Goal: Find specific page/section

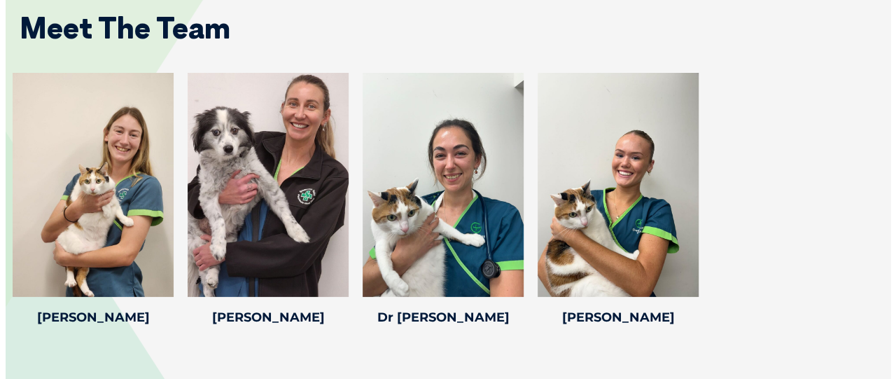
scroll to position [2004, 0]
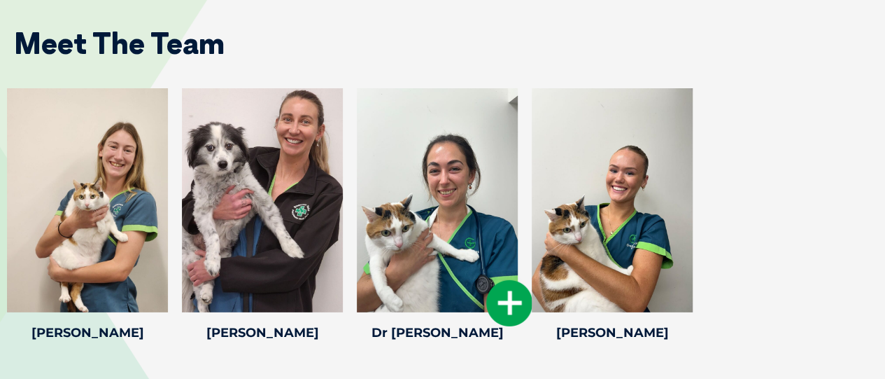
click at [509, 303] on icon at bounding box center [509, 303] width 46 height 46
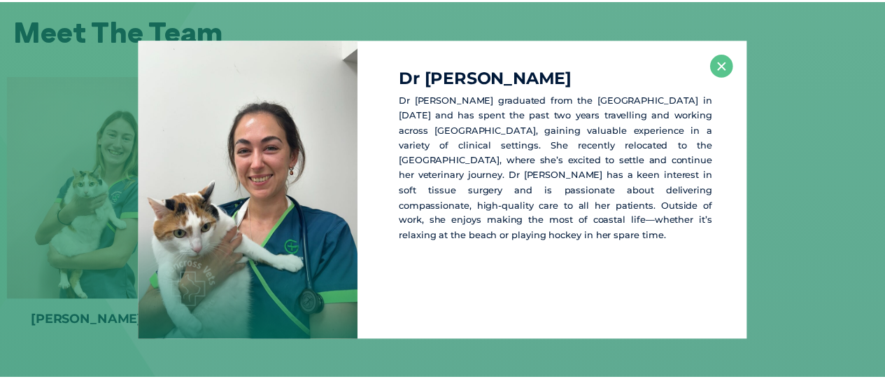
scroll to position [2017, 0]
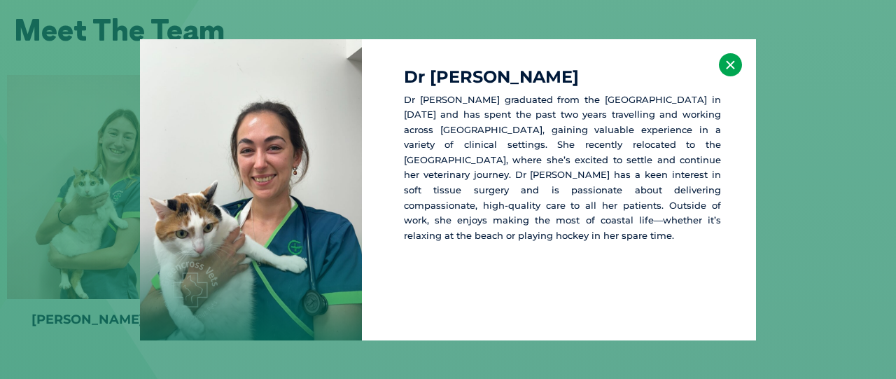
click at [731, 57] on button "×" at bounding box center [730, 64] width 23 height 23
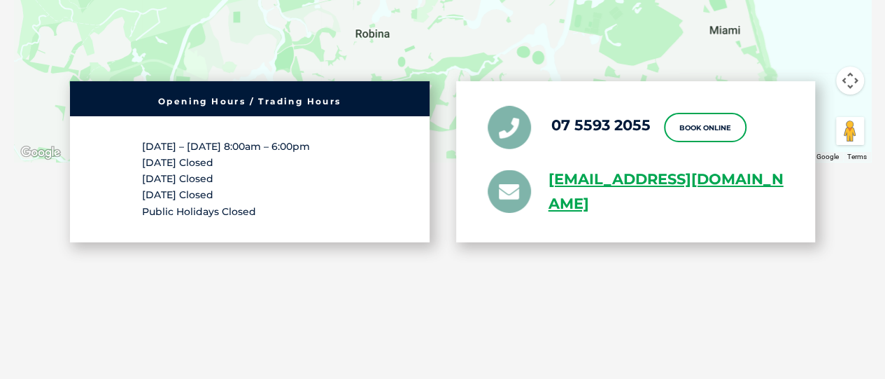
scroll to position [2701, 0]
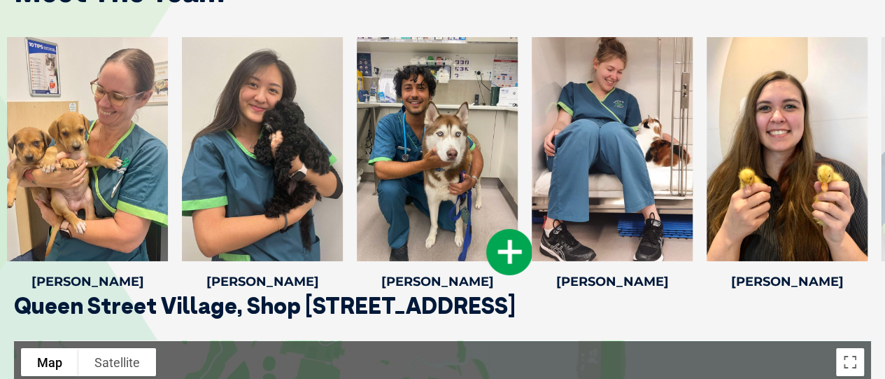
scroll to position [2212, 0]
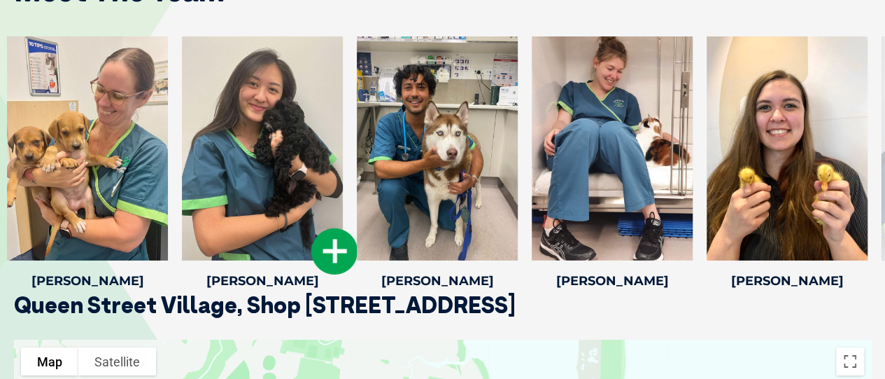
click at [345, 248] on icon at bounding box center [334, 251] width 46 height 46
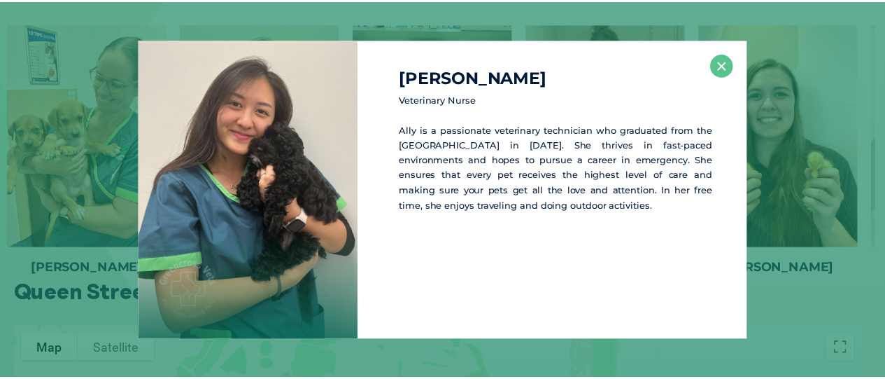
scroll to position [2224, 0]
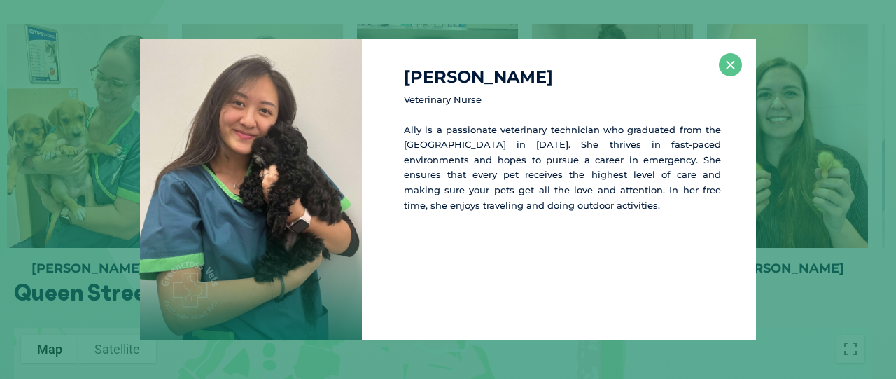
click at [733, 47] on div "Allison Veterinary Nurse Ally is a passionate veterinary technician who graduat…" at bounding box center [559, 189] width 394 height 301
click at [728, 57] on button "×" at bounding box center [730, 64] width 23 height 23
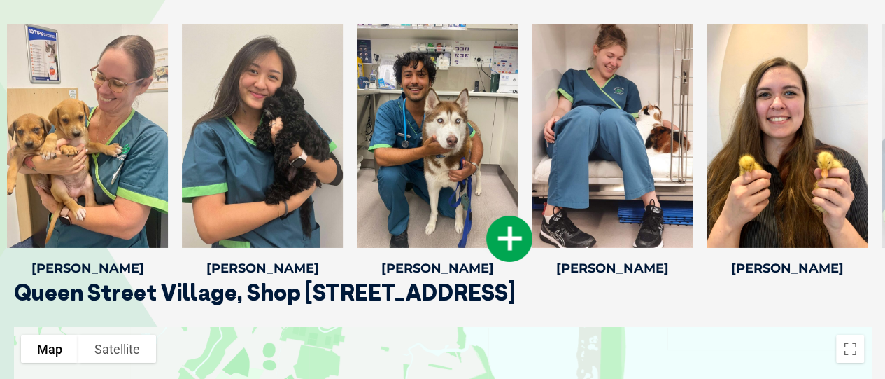
click at [501, 240] on icon at bounding box center [509, 239] width 46 height 46
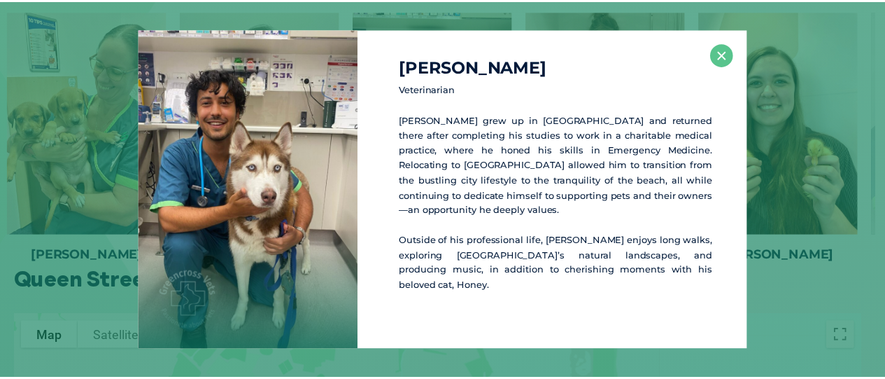
scroll to position [2238, 0]
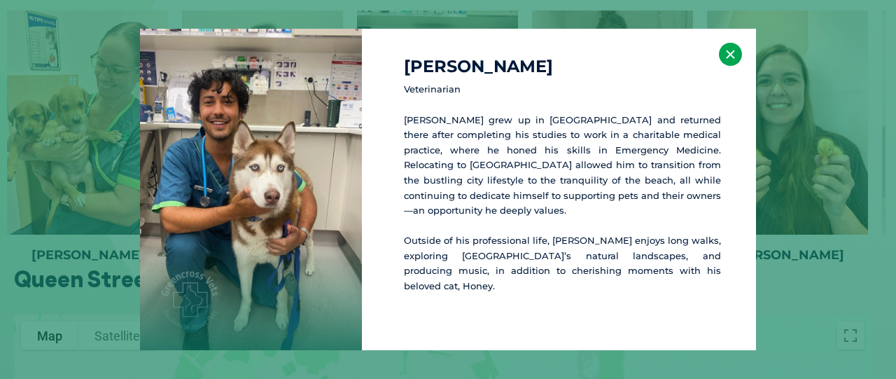
click at [730, 61] on button "×" at bounding box center [730, 54] width 23 height 23
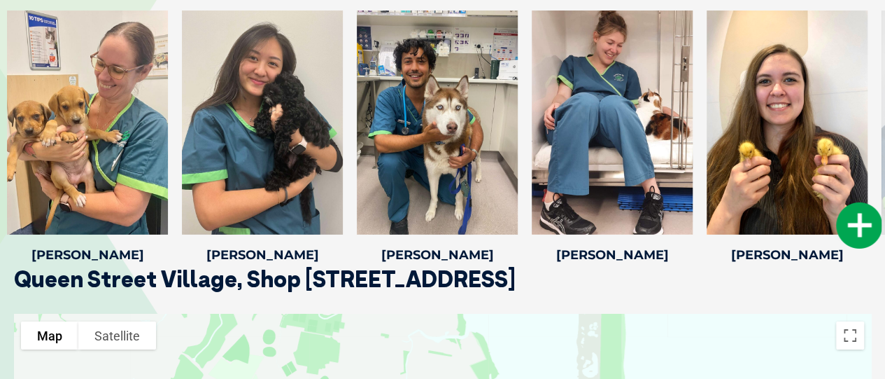
click at [864, 225] on icon at bounding box center [859, 225] width 46 height 46
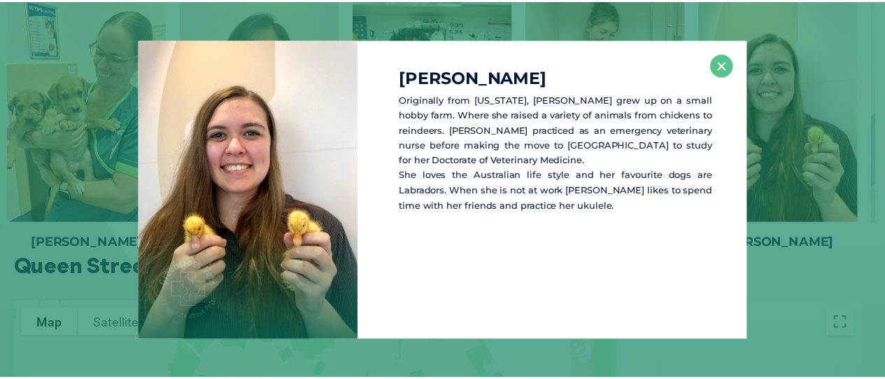
scroll to position [2251, 0]
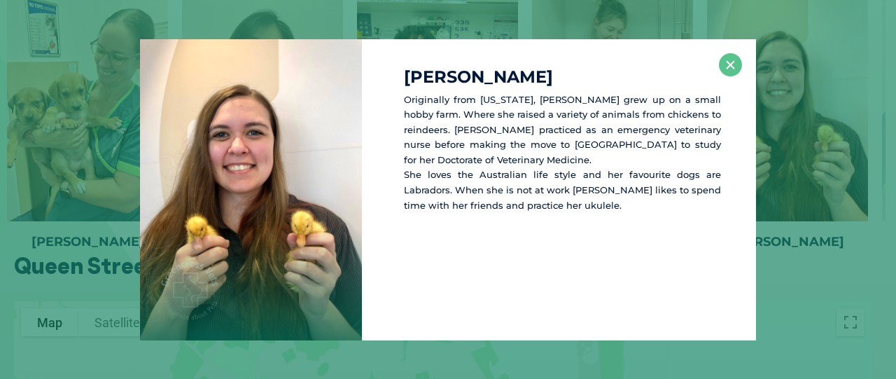
click at [720, 76] on h4 "Dr Taylor A" at bounding box center [562, 77] width 317 height 17
click at [729, 69] on button "×" at bounding box center [730, 64] width 23 height 23
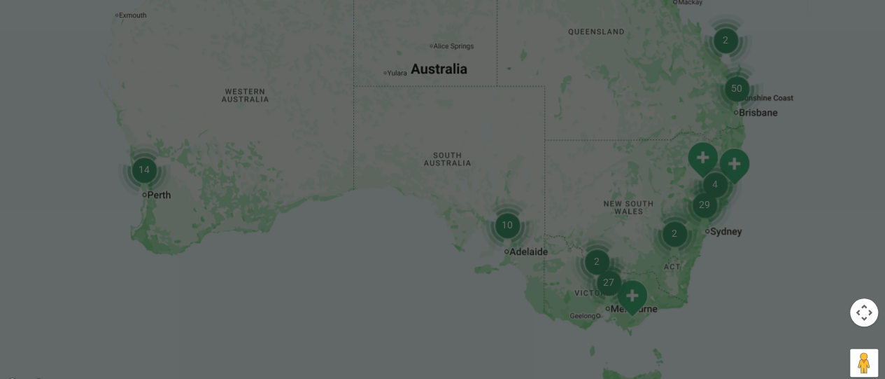
scroll to position [493, 0]
